Goal: Navigation & Orientation: Find specific page/section

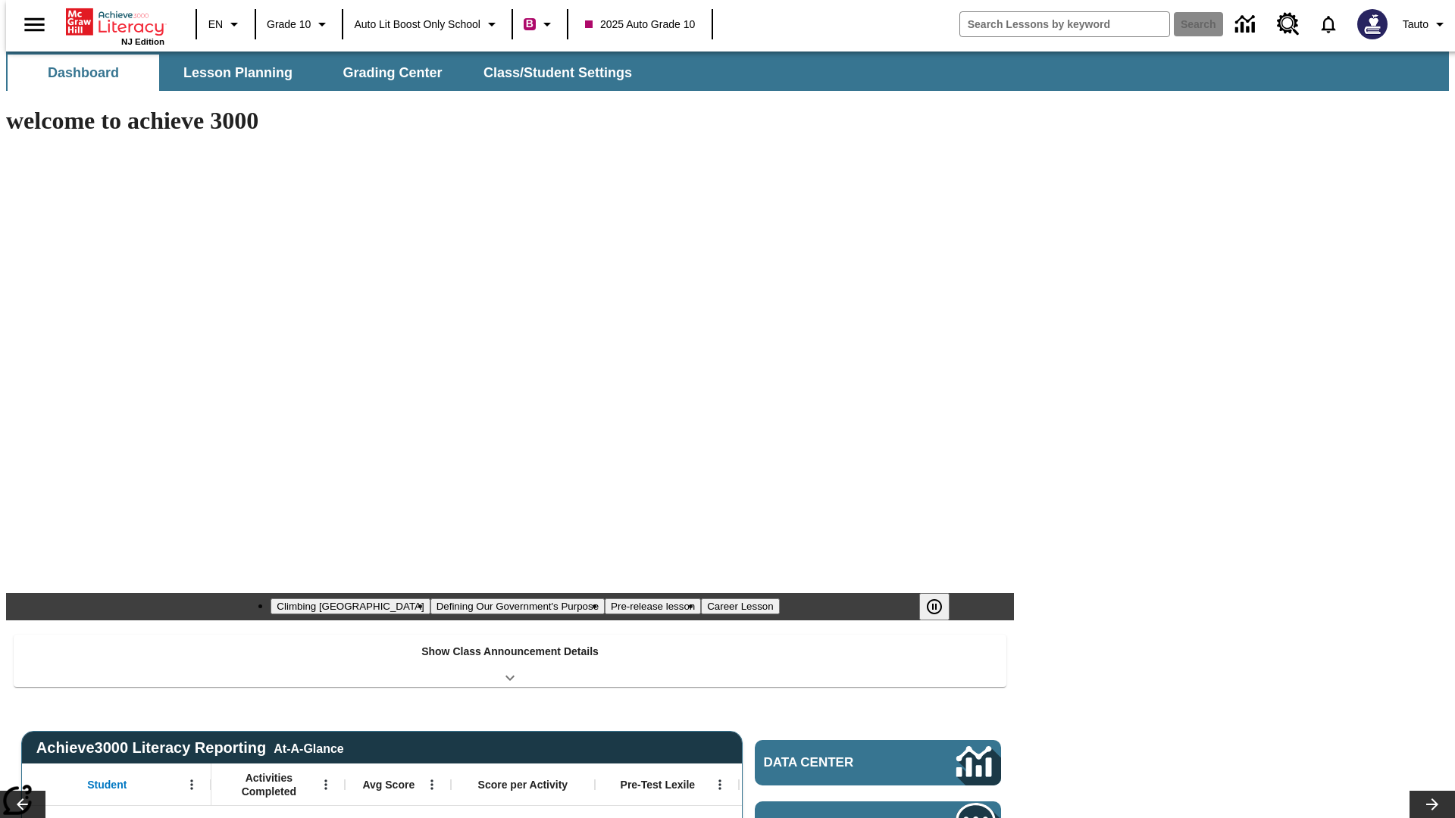
type input "-1"
click at [225, 24] on icon "Language: EN, Select a language" at bounding box center [234, 24] width 18 height 18
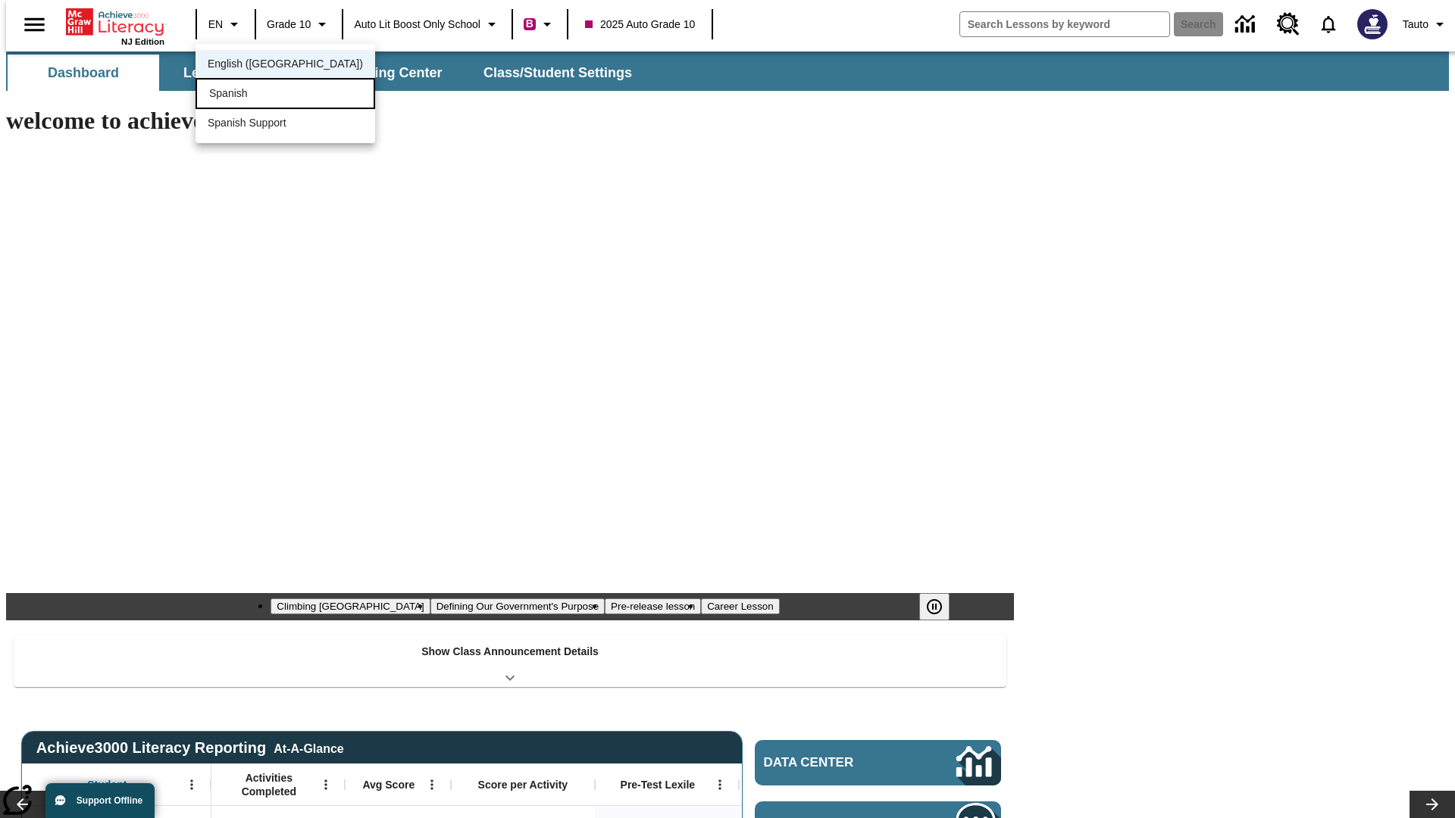
click at [252, 95] on div "Spanish" at bounding box center [285, 93] width 180 height 31
